Goal: Find contact information: Find contact information

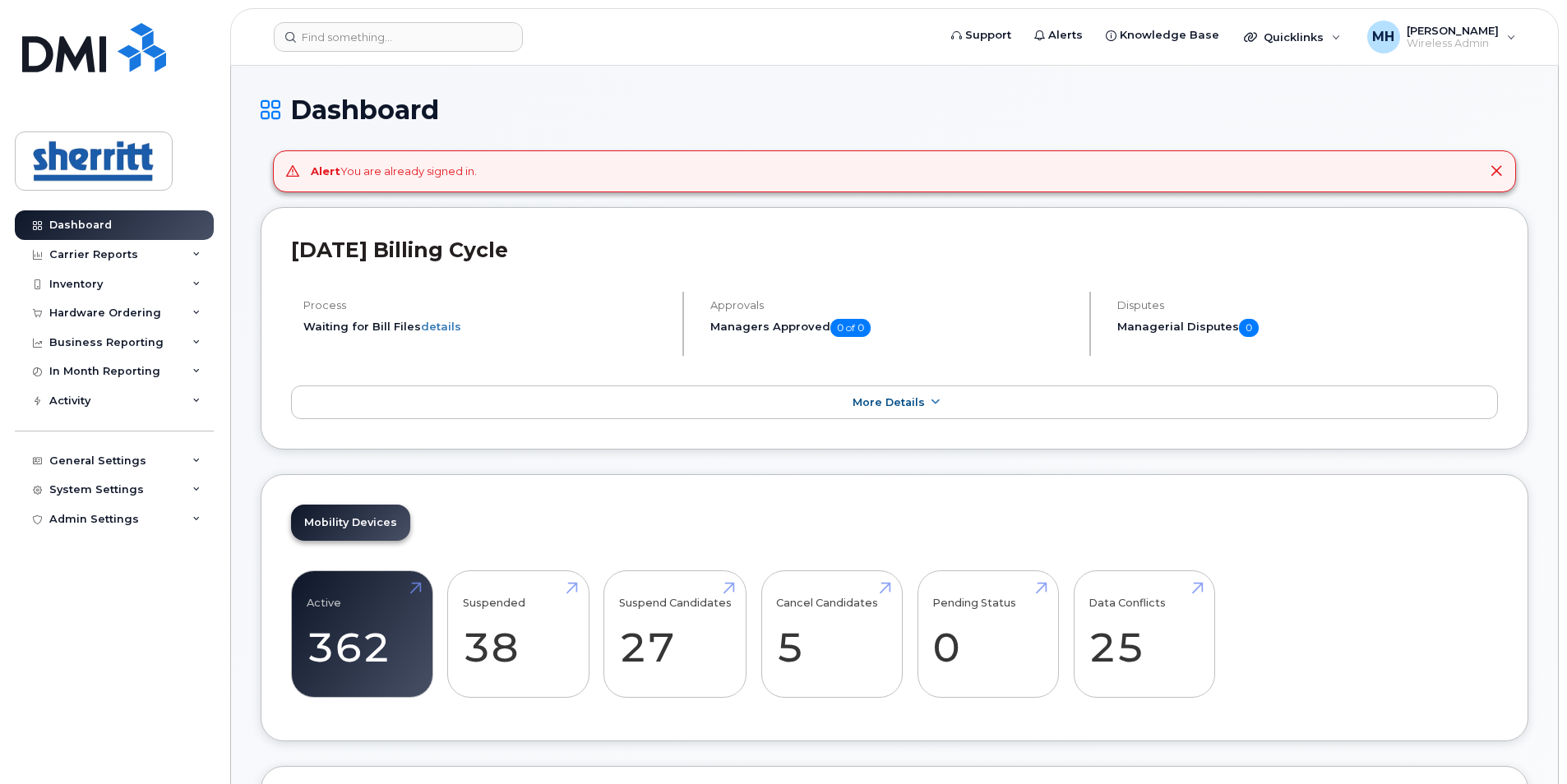
click at [1495, 167] on icon at bounding box center [1495, 170] width 13 height 13
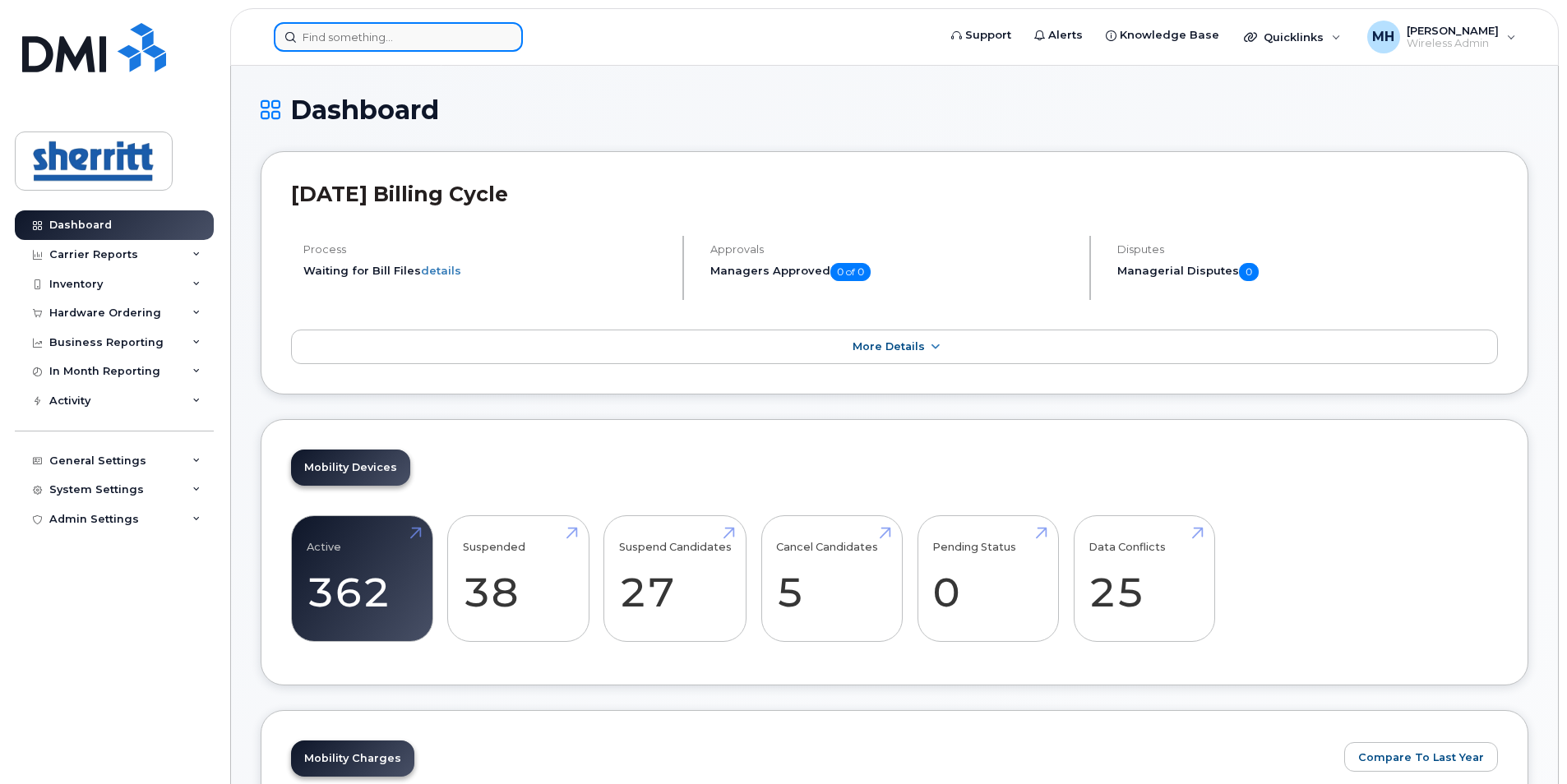
click at [390, 44] on input at bounding box center [398, 37] width 249 height 30
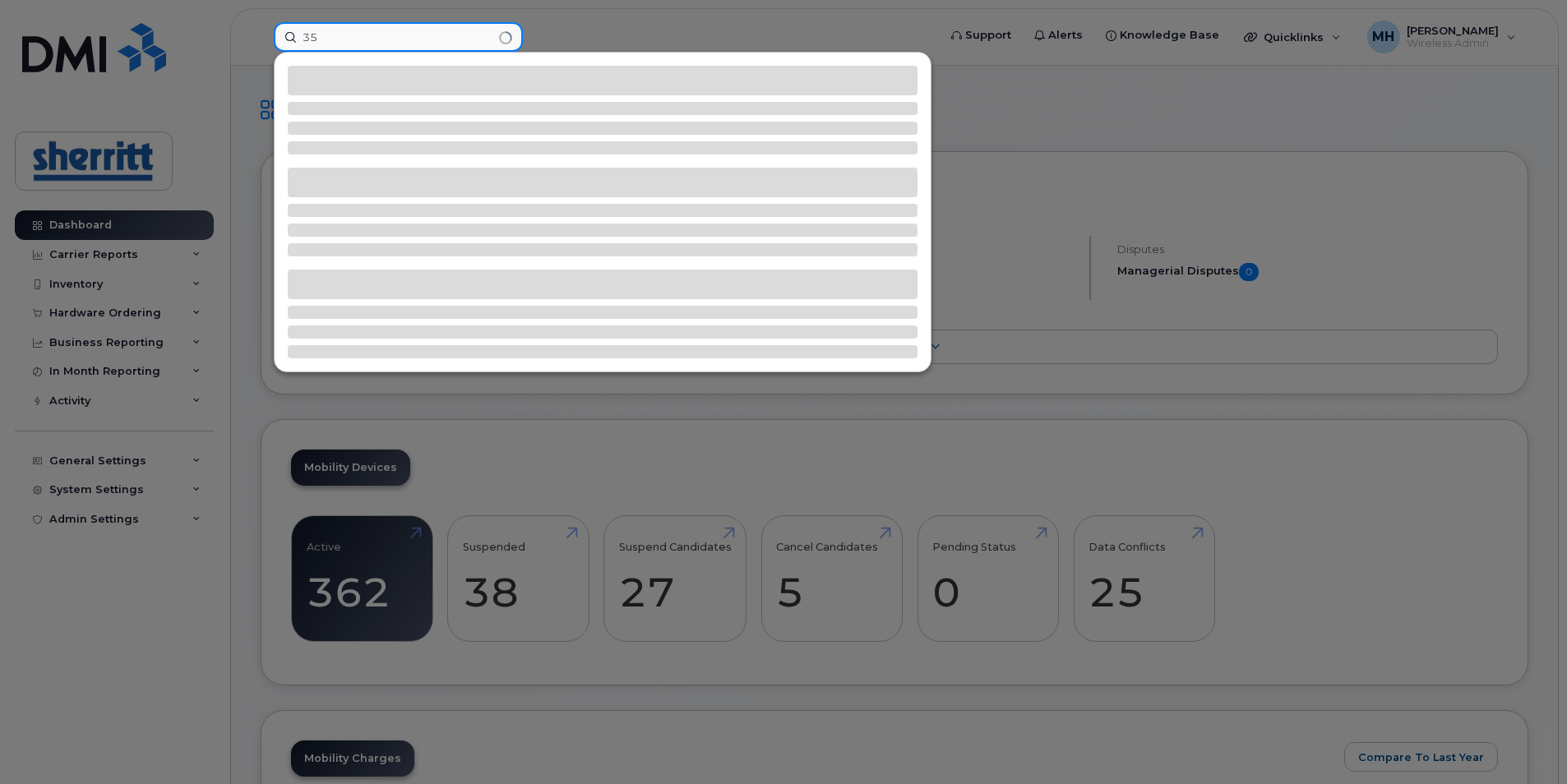
type input "3"
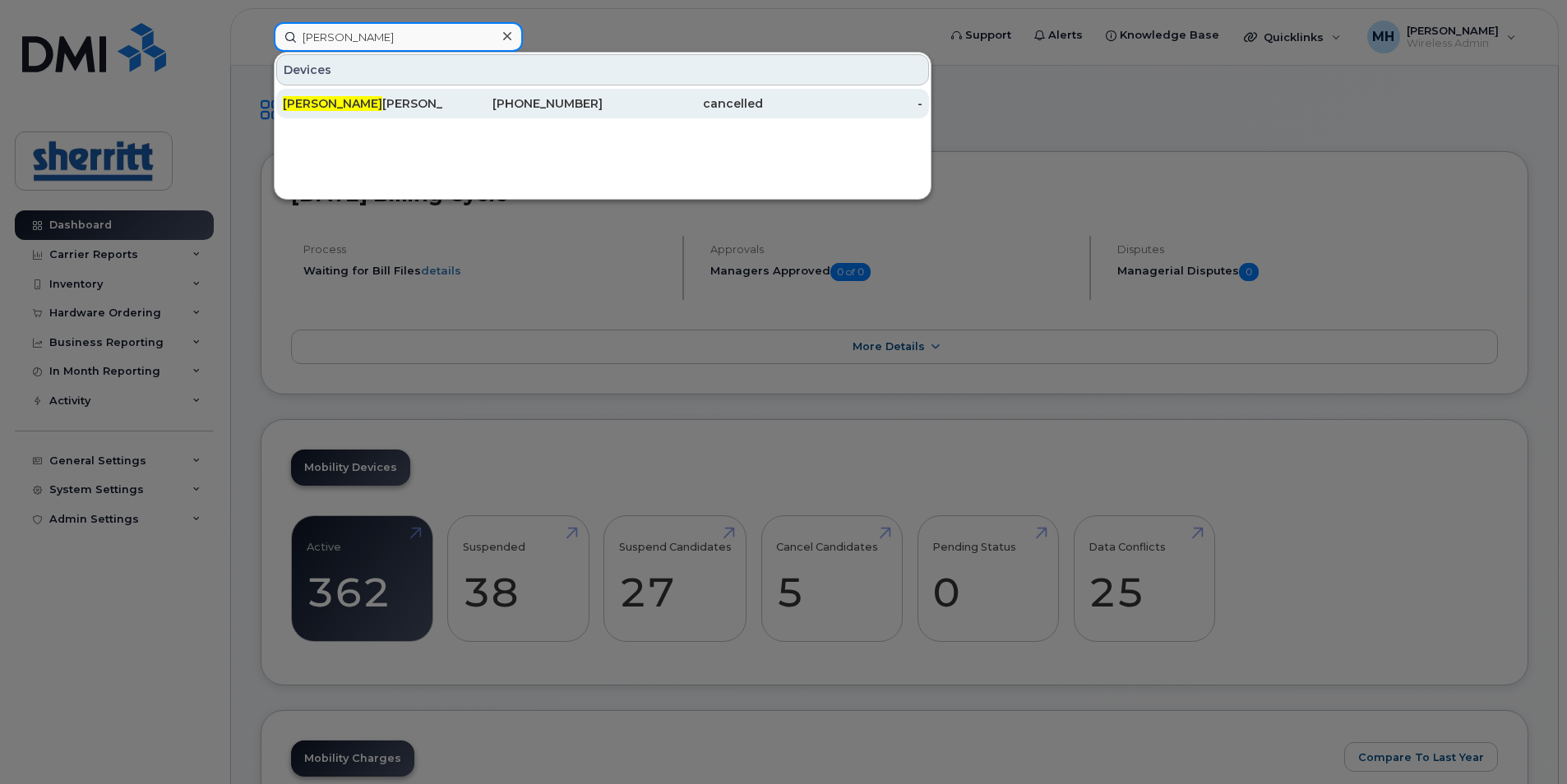
type input "[PERSON_NAME]"
click at [469, 102] on div "780-668-1816" at bounding box center [524, 103] width 161 height 16
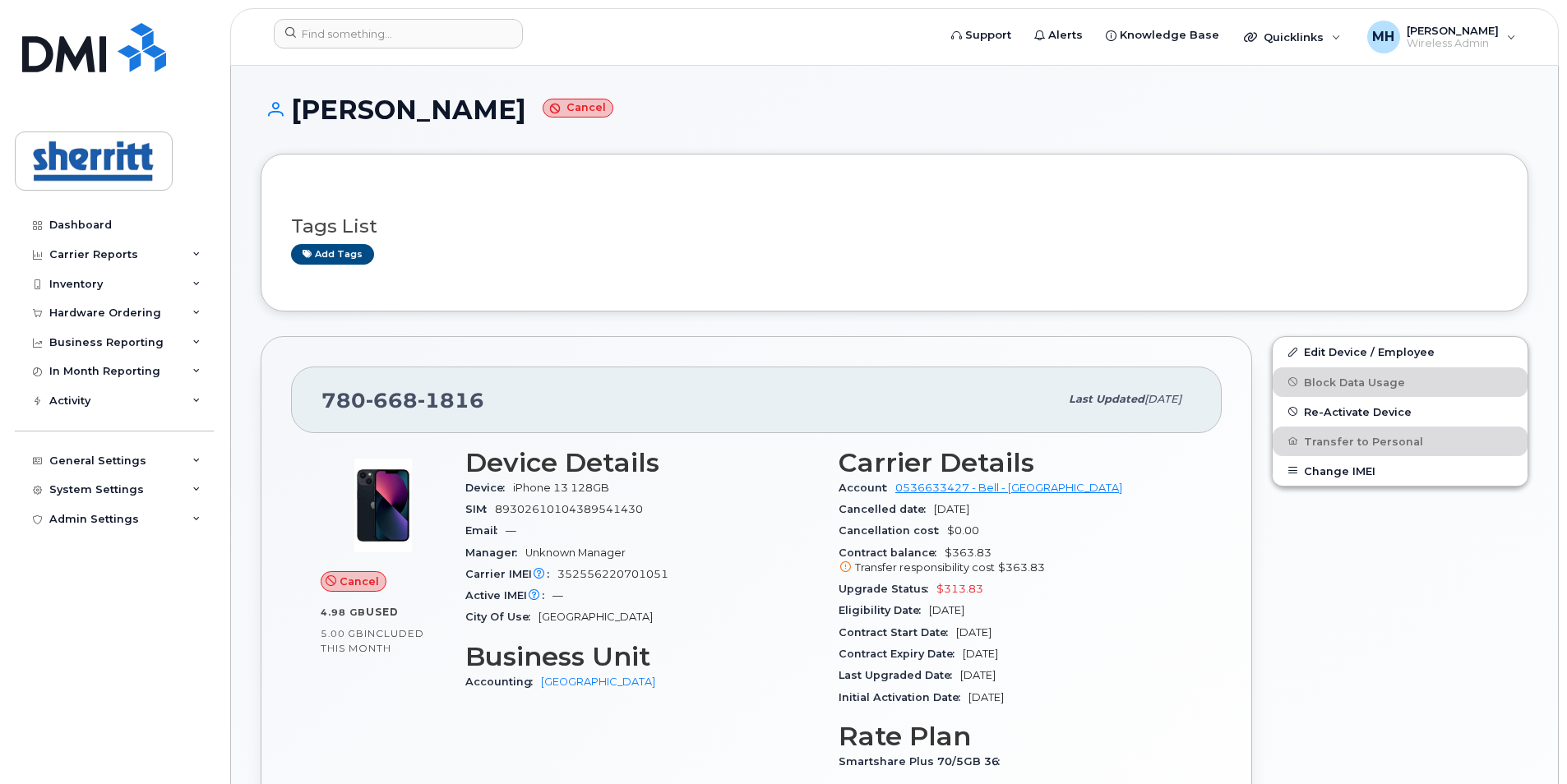
scroll to position [82, 0]
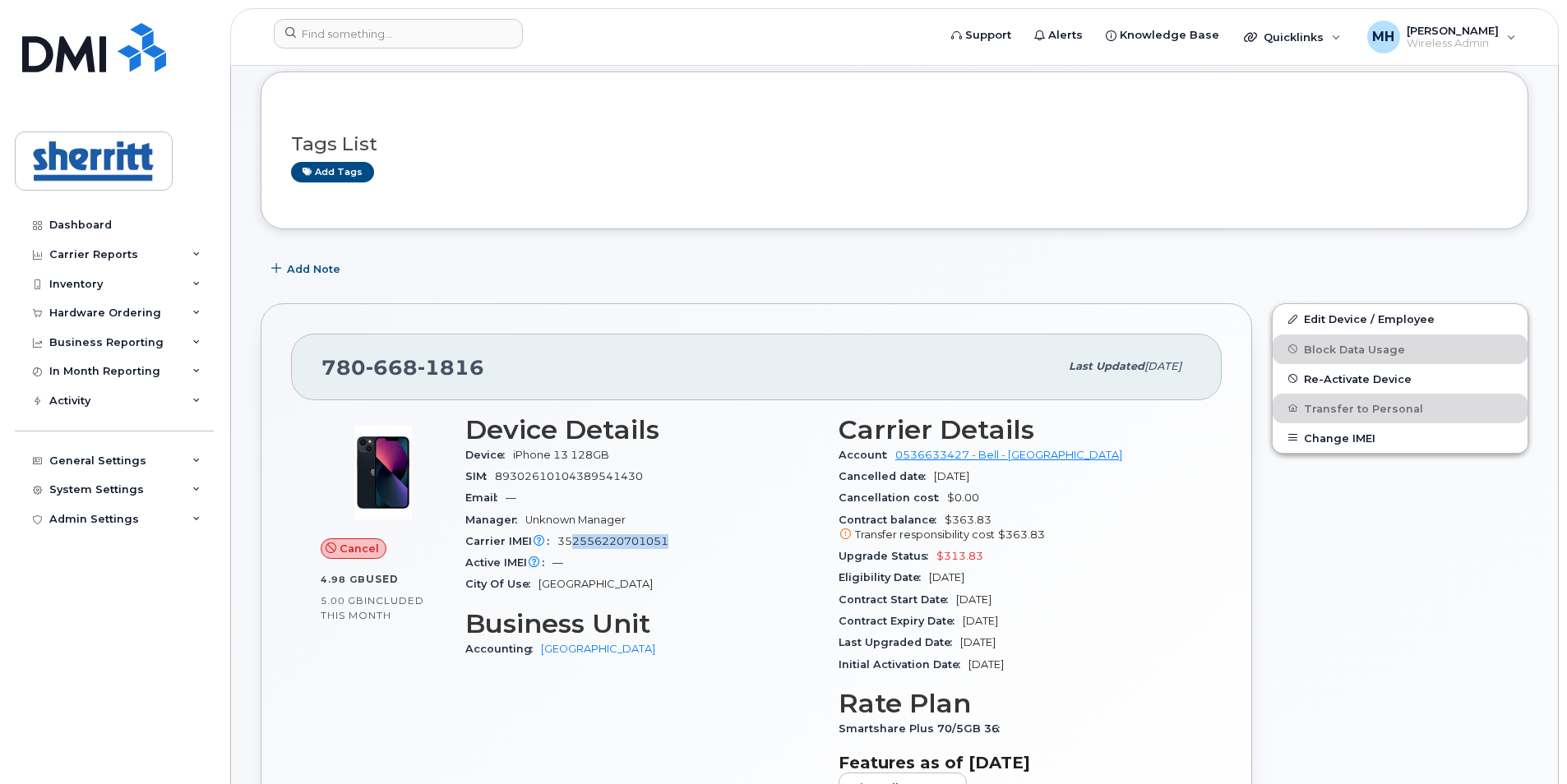
drag, startPoint x: 667, startPoint y: 538, endPoint x: 574, endPoint y: 544, distance: 93.2
click at [574, 544] on div "Carrier IMEI Carrier IMEI is reported during the last billing cycle or change o…" at bounding box center [643, 541] width 354 height 21
copy span "2556220701051"
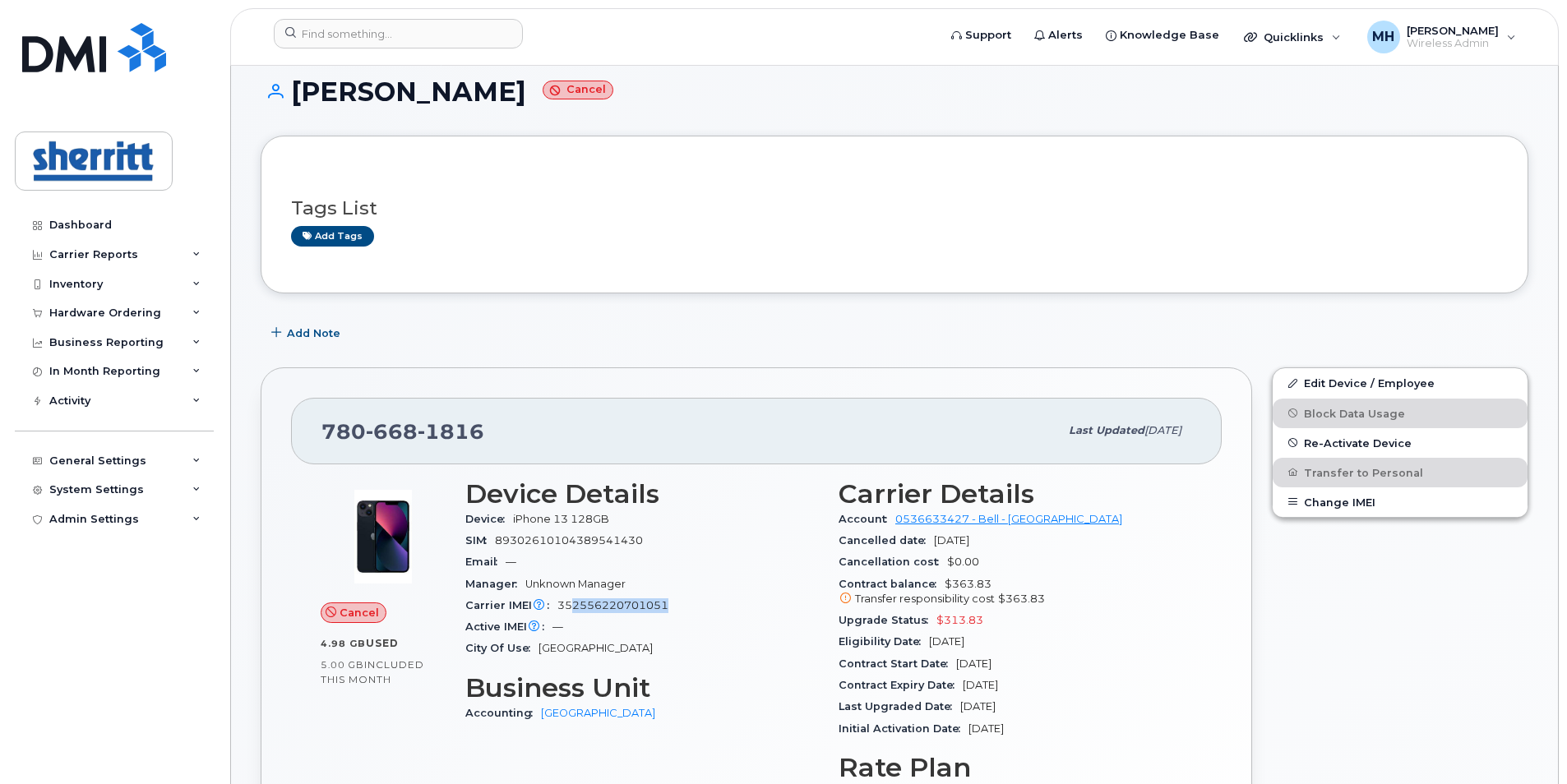
scroll to position [0, 0]
